Goal: Information Seeking & Learning: Learn about a topic

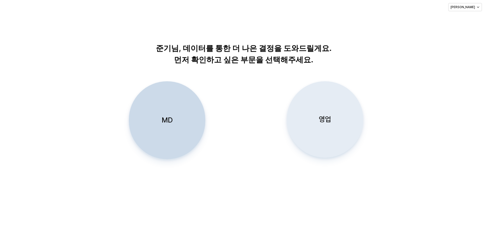
click at [310, 108] on div "영업" at bounding box center [325, 119] width 72 height 76
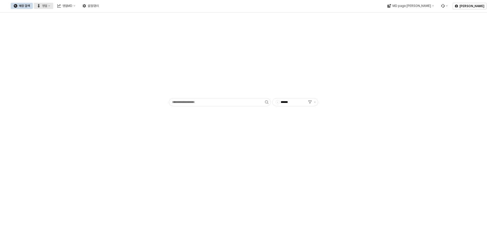
click at [47, 6] on div "영업" at bounding box center [44, 6] width 5 height 4
click at [95, 17] on div "목표매출 달성현황" at bounding box center [100, 15] width 27 height 4
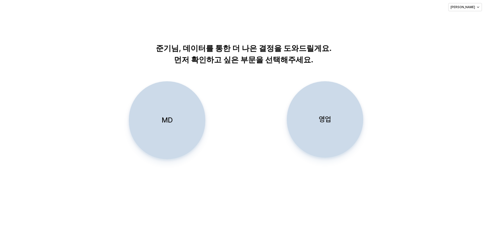
click at [317, 110] on div "영업" at bounding box center [325, 119] width 72 height 76
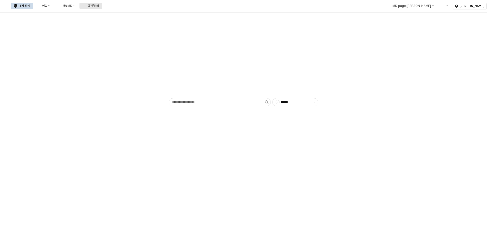
click at [99, 5] on div "설정/관리" at bounding box center [93, 6] width 11 height 4
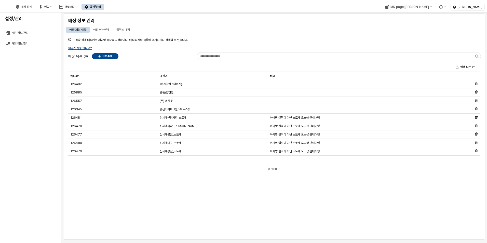
click at [238, 198] on div "매출 집계 대상에서 제외할 매장을 지정합니다. 매장을 제외 목록에 추가하거나 삭제할 수 있습니다. 어떻게 사용 하나요? 매장 목록 (9) 매장…" at bounding box center [273, 137] width 415 height 200
click at [102, 28] on div "매장 인수인계" at bounding box center [101, 30] width 16 height 6
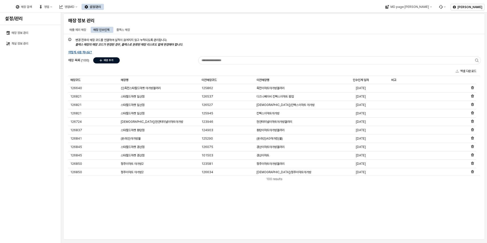
click at [111, 61] on p "매장 추가" at bounding box center [109, 60] width 10 height 3
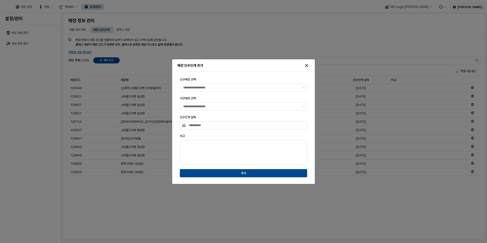
click at [200, 82] on div "신규매장 선택" at bounding box center [243, 84] width 127 height 14
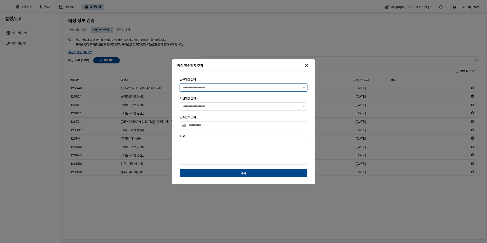
click at [199, 86] on input "신규매장 선택" at bounding box center [241, 87] width 117 height 5
type input "**********"
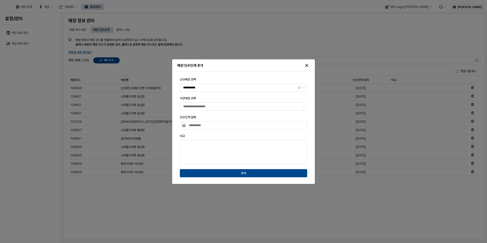
click at [195, 137] on body "**********" at bounding box center [243, 121] width 487 height 243
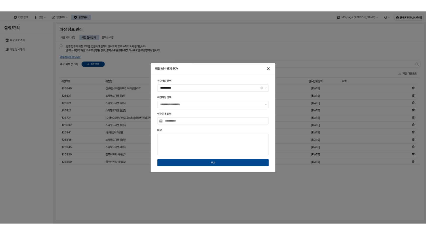
scroll to position [54821, 0]
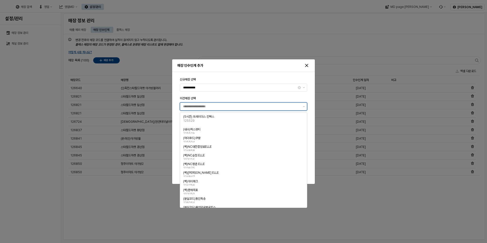
click at [197, 105] on input "이전매장 선택" at bounding box center [241, 106] width 117 height 5
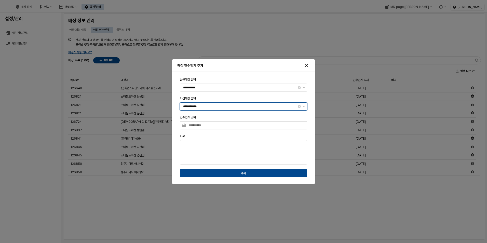
type input "**********"
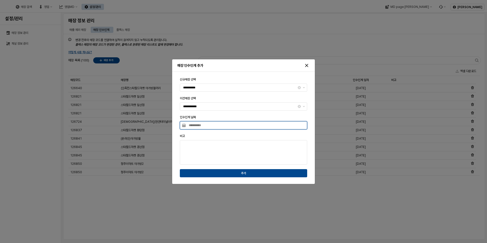
click at [198, 126] on input "인수인계 날짜" at bounding box center [246, 125] width 121 height 8
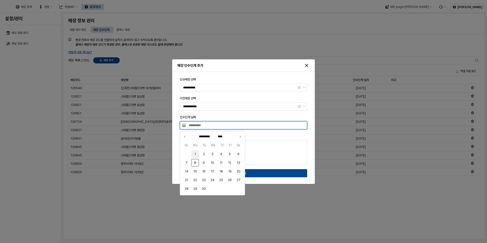
click at [196, 151] on button "1" at bounding box center [195, 154] width 8 height 8
type input "**********"
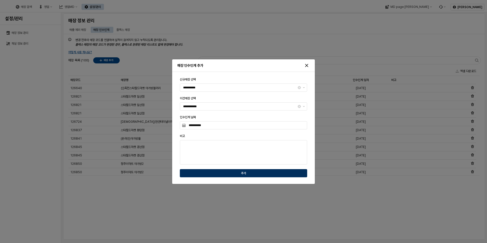
click at [216, 171] on div "추가" at bounding box center [243, 173] width 123 height 4
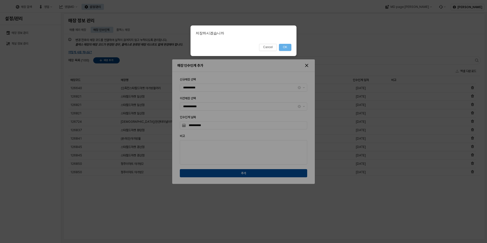
click at [287, 47] on button "OK" at bounding box center [285, 47] width 12 height 7
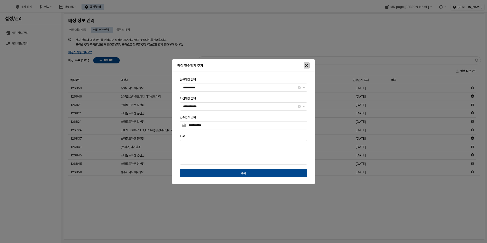
click at [304, 65] on div "Close" at bounding box center [307, 66] width 6 height 6
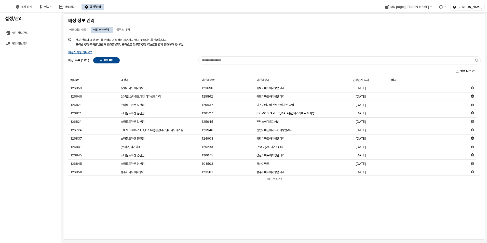
click at [304, 212] on div "변경 전후의 매장 코드를 연결하여 실적이 끊어지지 않고 누적되도록 관리합니다. 플렉스 매장의 매장 코드가 변경된 경우, 플렉스로 분류된 매장 …" at bounding box center [273, 137] width 415 height 200
click at [234, 10] on div "매장 검색 영업 영업MD 설정/관리" at bounding box center [197, 7] width 391 height 11
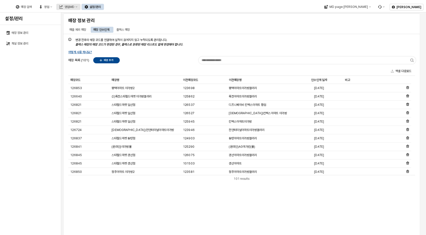
click at [74, 5] on div "영업MD" at bounding box center [69, 7] width 10 height 4
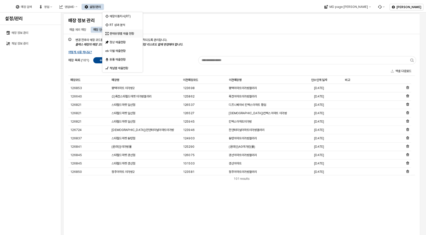
click at [126, 33] on div "판매유형별 매출 현황" at bounding box center [122, 34] width 27 height 4
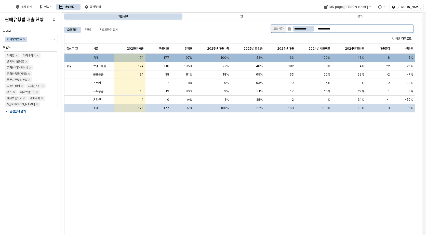
click at [294, 27] on input "**********" at bounding box center [303, 29] width 21 height 6
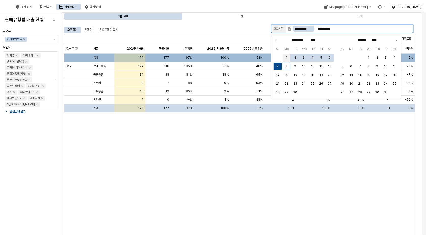
click at [285, 57] on button "1" at bounding box center [286, 58] width 8 height 8
click at [279, 67] on button "7" at bounding box center [278, 67] width 8 height 8
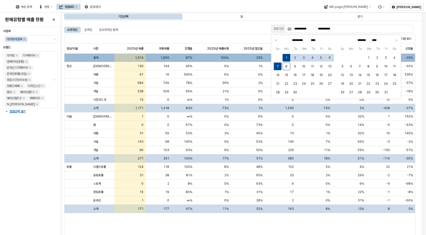
click at [233, 26] on div "오프라인 온라인 온오프라인 합계" at bounding box center [166, 30] width 205 height 8
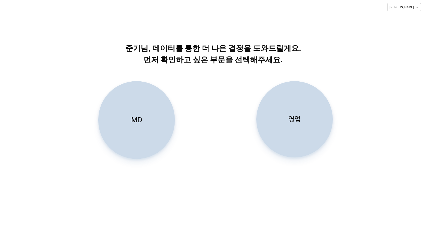
click at [297, 126] on div "영업" at bounding box center [294, 119] width 72 height 76
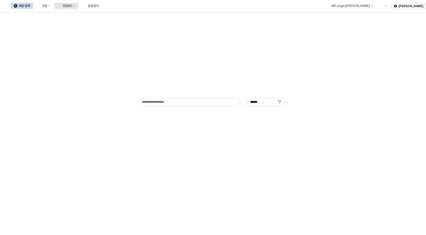
click at [61, 5] on div "영업MD" at bounding box center [59, 6] width 4 height 4
click at [120, 48] on div "이월 매출현황" at bounding box center [120, 50] width 27 height 4
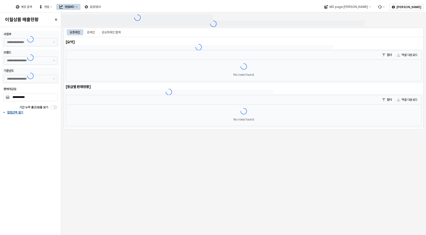
type input "******"
type input "***"
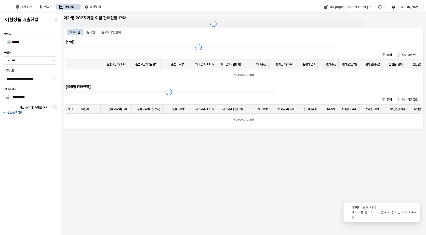
type input "**********"
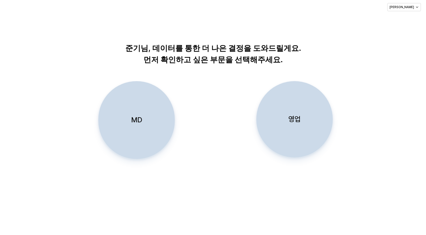
click at [283, 126] on div "영업" at bounding box center [294, 119] width 72 height 76
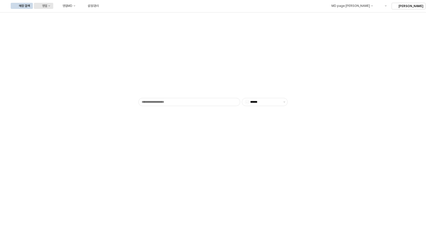
click at [53, 8] on button "영업" at bounding box center [43, 6] width 19 height 6
click at [103, 15] on div "목표매출 달성현황" at bounding box center [100, 15] width 27 height 4
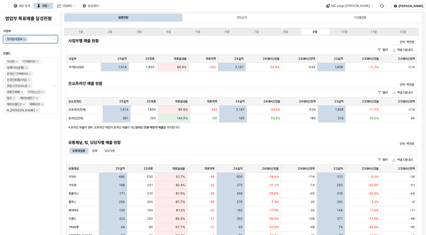
click at [51, 38] on div "아가방사업부" at bounding box center [27, 39] width 48 height 8
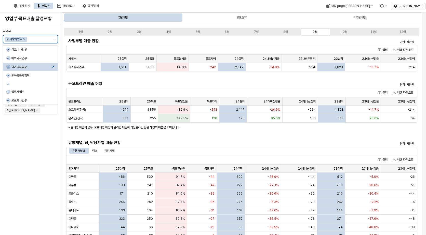
click at [53, 66] on icon "Select an option" at bounding box center [52, 66] width 3 height 3
click at [50, 47] on div "DS 디즈니사업부" at bounding box center [28, 49] width 45 height 5
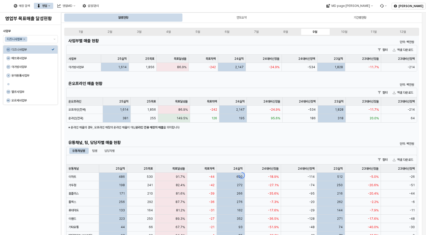
drag, startPoint x: 40, startPoint y: 146, endPoint x: 40, endPoint y: 142, distance: 4.3
click at [39, 146] on div "사업부 디즈니사업부 브랜드" at bounding box center [30, 130] width 55 height 206
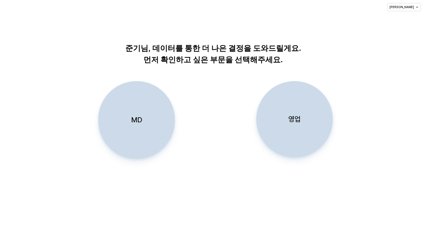
click at [306, 120] on div "영업" at bounding box center [294, 119] width 72 height 76
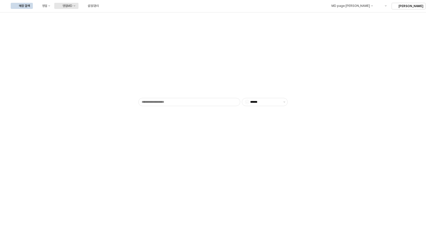
click at [78, 8] on button "영업MD" at bounding box center [66, 6] width 24 height 6
click at [127, 31] on div "판매유형별 매출 현황" at bounding box center [118, 32] width 31 height 5
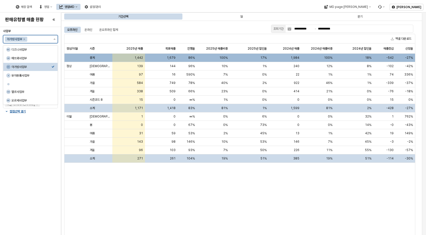
click at [54, 38] on button "제안 사항 표시" at bounding box center [54, 39] width 6 height 8
click at [50, 68] on div "아가방사업부" at bounding box center [31, 67] width 40 height 4
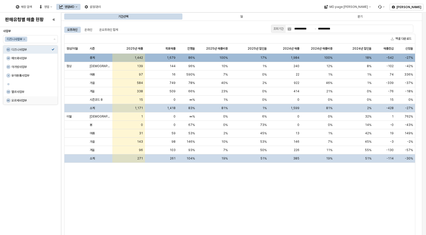
click at [37, 123] on div "사업부 디즈니사업부 브랜드 디즈니베이비 컬럼선택 열기" at bounding box center [30, 131] width 55 height 204
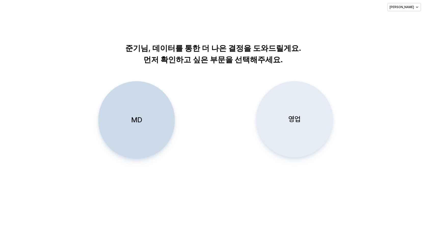
click at [300, 105] on div "영업" at bounding box center [294, 119] width 72 height 76
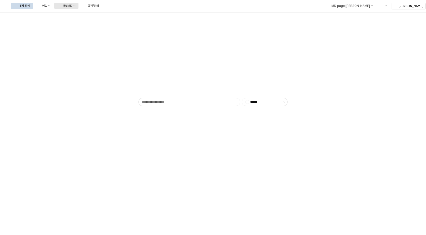
click at [72, 5] on div "영업MD" at bounding box center [67, 6] width 10 height 4
click at [118, 51] on div "이월 매출현황" at bounding box center [120, 50] width 27 height 4
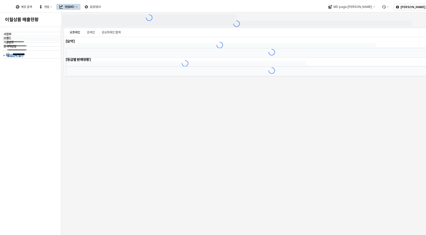
type input "******"
type input "***"
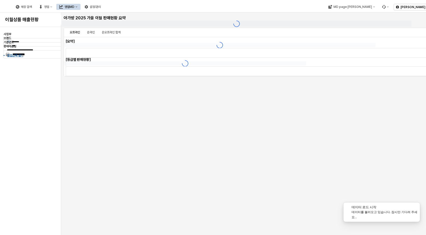
type input "**********"
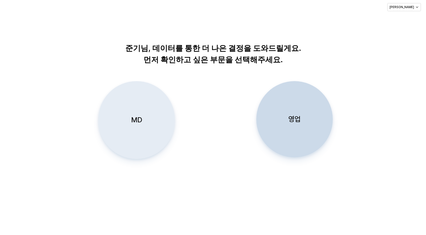
click at [145, 124] on div "MD" at bounding box center [137, 119] width 72 height 77
click at [131, 101] on div "MD" at bounding box center [137, 119] width 72 height 77
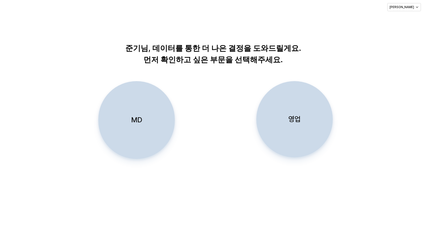
click at [146, 116] on div "MD" at bounding box center [137, 119] width 72 height 77
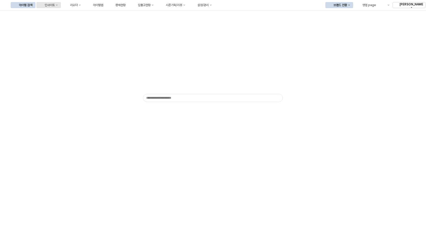
click at [61, 7] on button "인사이트" at bounding box center [48, 5] width 24 height 6
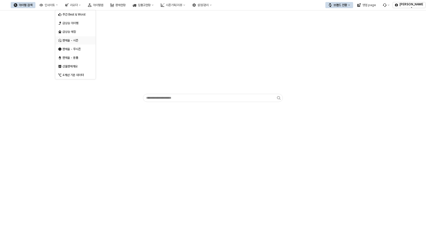
click at [84, 42] on div "판매율 - 시즌" at bounding box center [75, 40] width 27 height 4
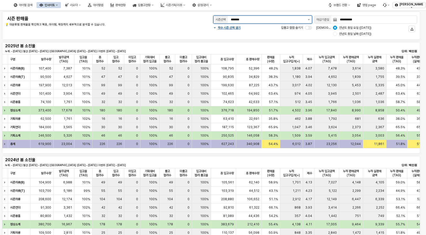
click at [310, 20] on button "제안 사항 표시" at bounding box center [308, 20] width 6 height 8
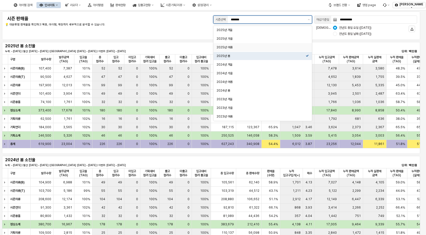
click at [268, 48] on div "2025년 여름" at bounding box center [260, 47] width 89 height 4
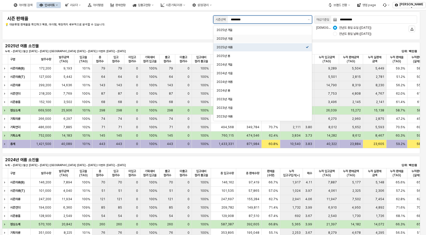
click at [289, 36] on div "2025년 가을" at bounding box center [262, 39] width 98 height 8
type input "********"
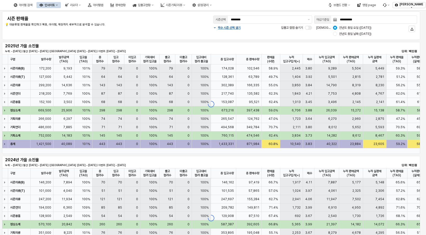
click at [167, 23] on p "💡 대분류별 판매율을 확인하고 복종, 아이템, 매장까지 세부적으로 분석할 수 있습니다." at bounding box center [91, 25] width 172 height 4
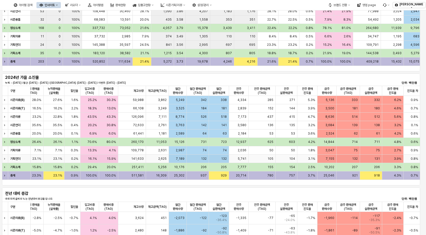
scroll to position [178, 0]
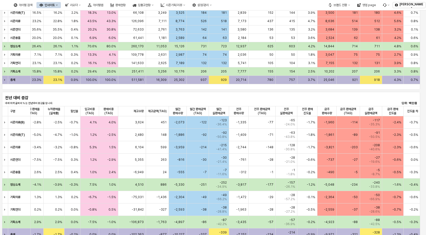
drag, startPoint x: 246, startPoint y: 83, endPoint x: 243, endPoint y: 88, distance: 5.7
click at [246, 84] on div "구분 구분 누적 입고금액(TAG) 누적 입고금액(TAG) 누적 판매금액(TAG) 누적 판매금액(TAG) 누적 실판매 금액 누적 실판매 금액 누…" at bounding box center [211, 37] width 418 height 94
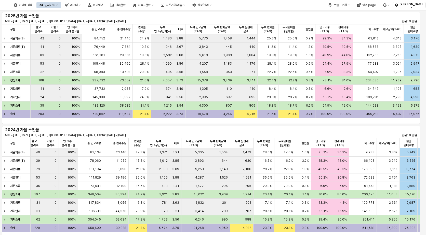
scroll to position [0, 0]
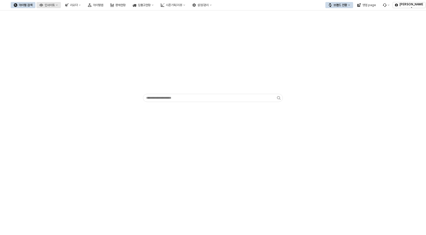
click at [55, 4] on div "인사이트" at bounding box center [50, 5] width 10 height 4
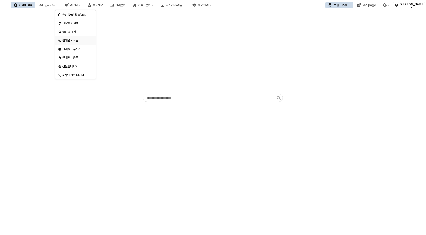
click at [77, 39] on div "판매율 - 시즌" at bounding box center [75, 40] width 27 height 4
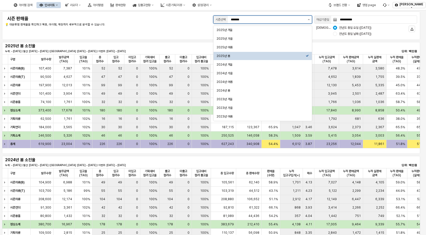
click at [306, 19] on button "제안 사항 표시" at bounding box center [308, 20] width 6 height 8
click at [278, 63] on div "2024년 겨울" at bounding box center [260, 65] width 89 height 4
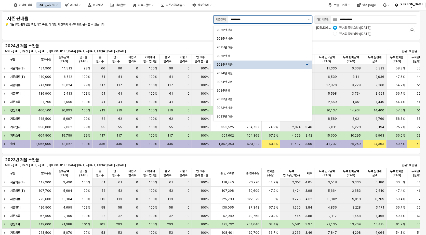
click at [253, 66] on div "2024년 겨울" at bounding box center [260, 65] width 89 height 4
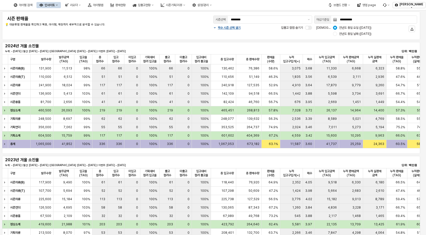
click at [176, 30] on div "**********" at bounding box center [211, 26] width 412 height 22
drag, startPoint x: 216, startPoint y: 147, endPoint x: 312, endPoint y: 164, distance: 97.4
click at [235, 154] on div "2024년 겨울 소진율 누계: ~ 2025-09-07 | 월간: 2025-09-01 ~ 2025-09-07 | 지난주: 2025-08-25 ~…" at bounding box center [211, 98] width 422 height 114
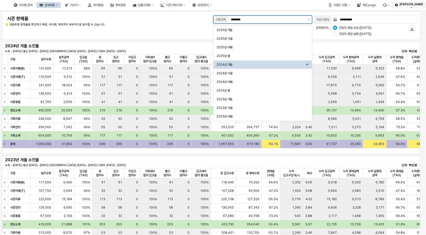
click at [309, 18] on button "제안 사항 표시" at bounding box center [308, 20] width 6 height 8
click at [288, 30] on div "2025년 겨울" at bounding box center [260, 30] width 89 height 4
type input "********"
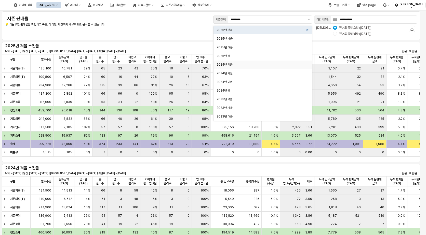
click at [157, 18] on h4 "시즌 판매율" at bounding box center [91, 18] width 168 height 5
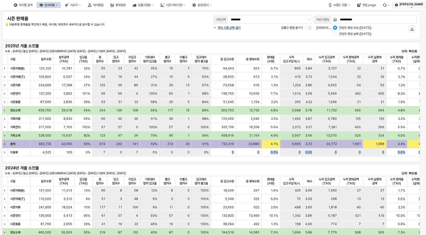
drag, startPoint x: 222, startPoint y: 155, endPoint x: 339, endPoint y: 173, distance: 118.4
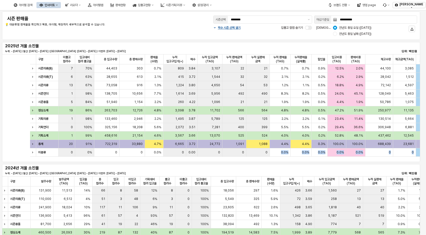
scroll to position [0, 216]
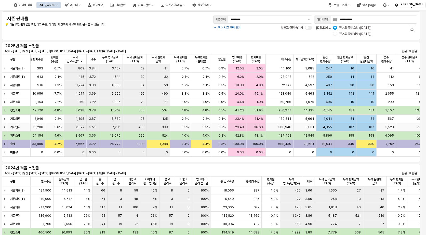
click at [340, 130] on div "107" at bounding box center [345, 127] width 22 height 8
click at [212, 47] on div "2025년 겨울 소진율 누계: ~ 2025-09-07 | 월간: 2025-09-01 ~ 2025-09-07 | 지난주: 2025-08-25 ~…" at bounding box center [211, 48] width 412 height 10
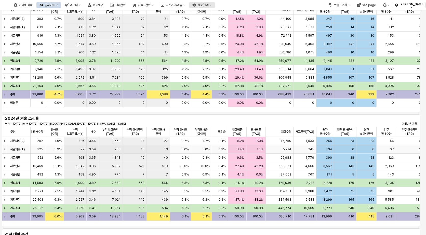
scroll to position [47, 0]
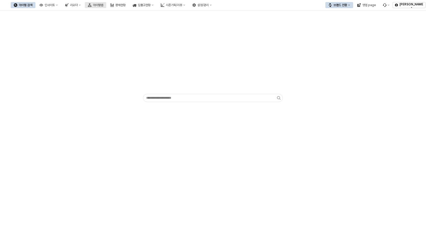
click at [103, 4] on div "아이템맵" at bounding box center [98, 5] width 10 height 4
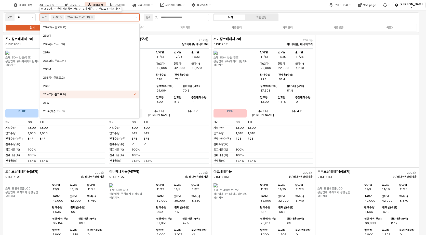
click at [136, 18] on icon "제안 사항 표시" at bounding box center [136, 17] width 2 height 1
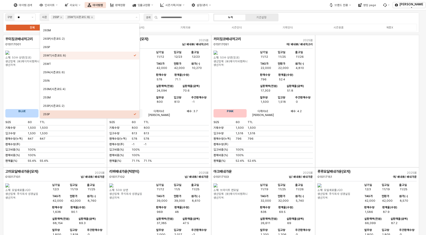
click at [313, 16] on div "구분 ** 시즌 25SP 25WT(시즌코드:8) 검색 누적 기간설정 전체 시즌의류(베이비) 시즌의류(토들러) 기획의류 시즌언더 기획언더 시즌용…" at bounding box center [211, 22] width 416 height 20
